Goal: Information Seeking & Learning: Understand process/instructions

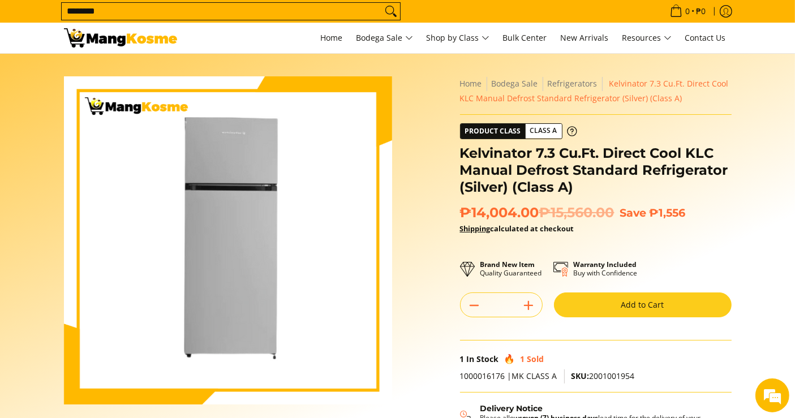
type input "********"
click at [382, 3] on button "Search" at bounding box center [391, 11] width 18 height 17
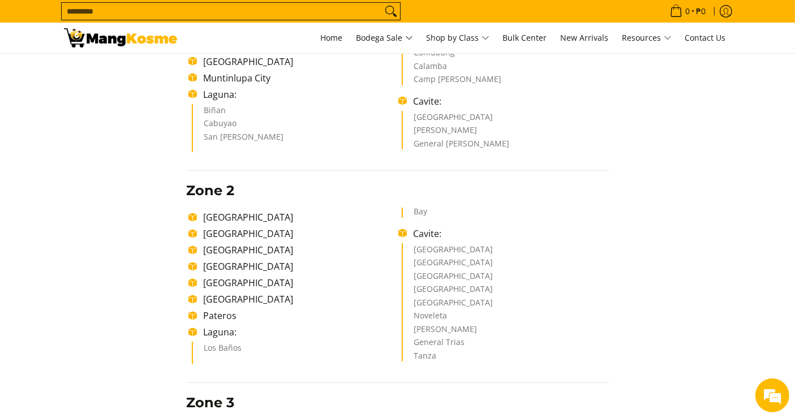
scroll to position [251, 0]
